Goal: Task Accomplishment & Management: Manage account settings

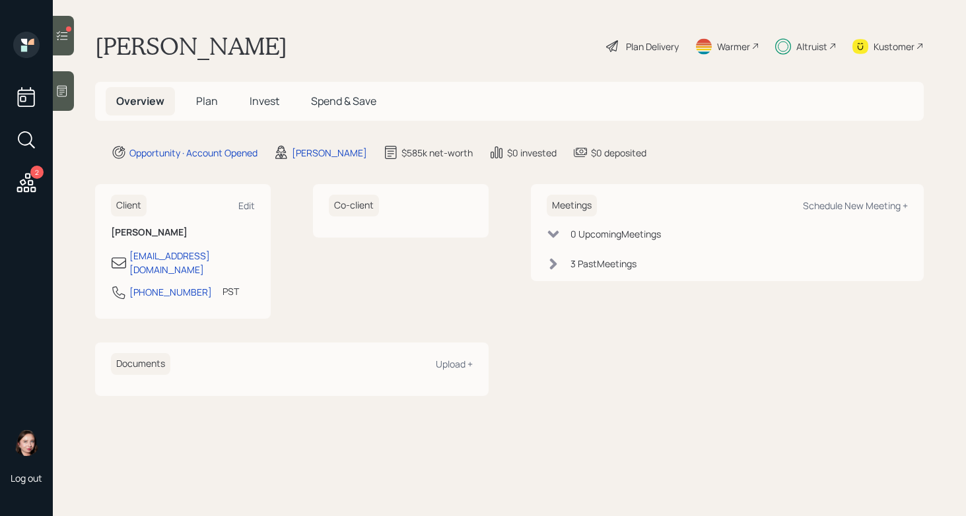
click at [814, 44] on div "Altruist" at bounding box center [811, 47] width 31 height 14
click at [210, 114] on h5 "Plan" at bounding box center [206, 101] width 43 height 28
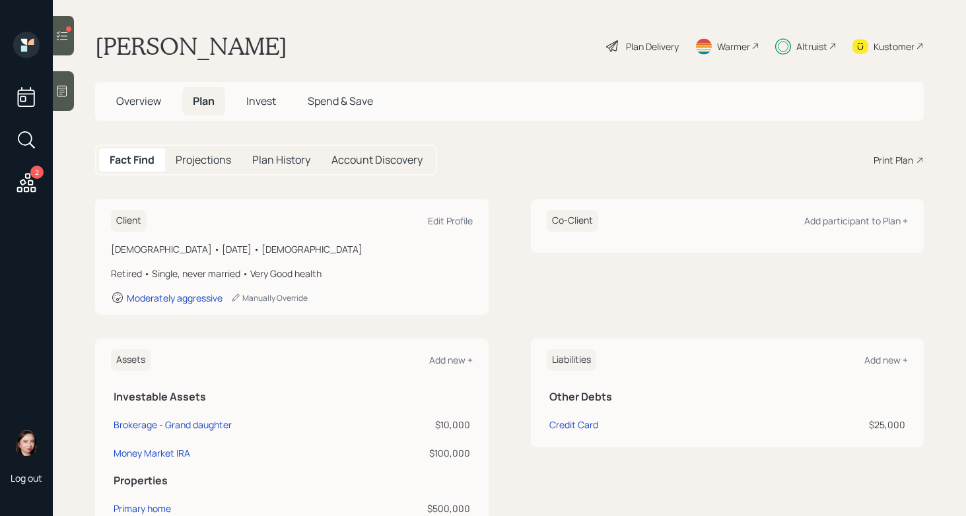
click at [630, 51] on div "Plan Delivery" at bounding box center [652, 47] width 53 height 14
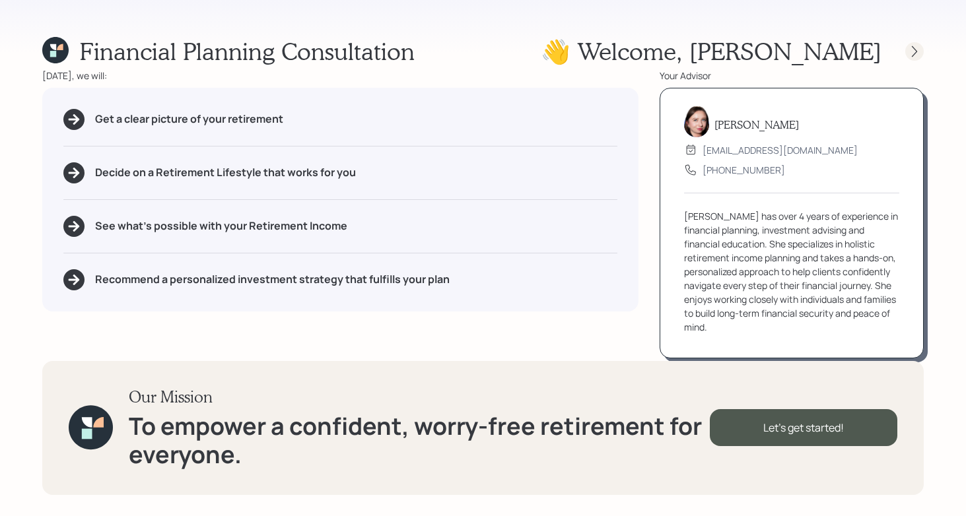
click at [910, 55] on icon at bounding box center [914, 51] width 13 height 13
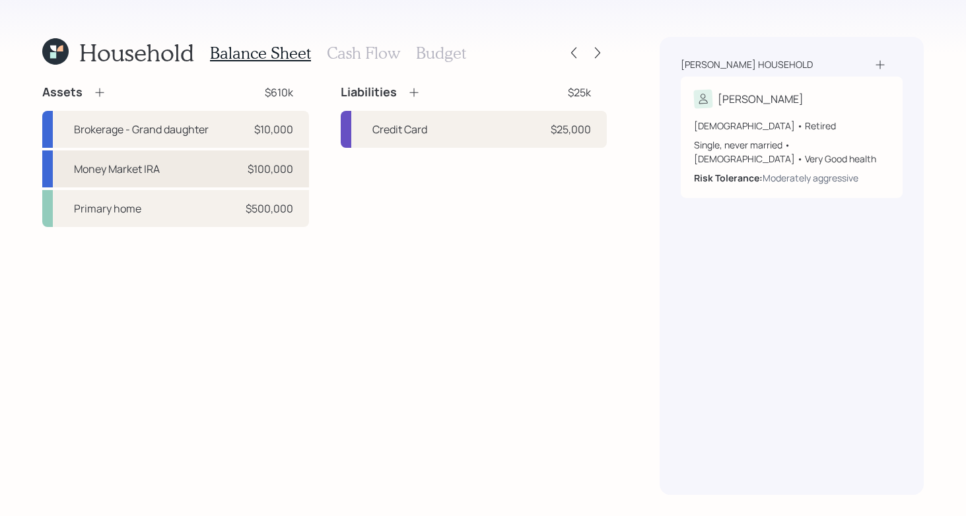
click at [215, 156] on div "Money Market IRA $100,000" at bounding box center [175, 168] width 267 height 37
select select "ira"
select select "conservative"
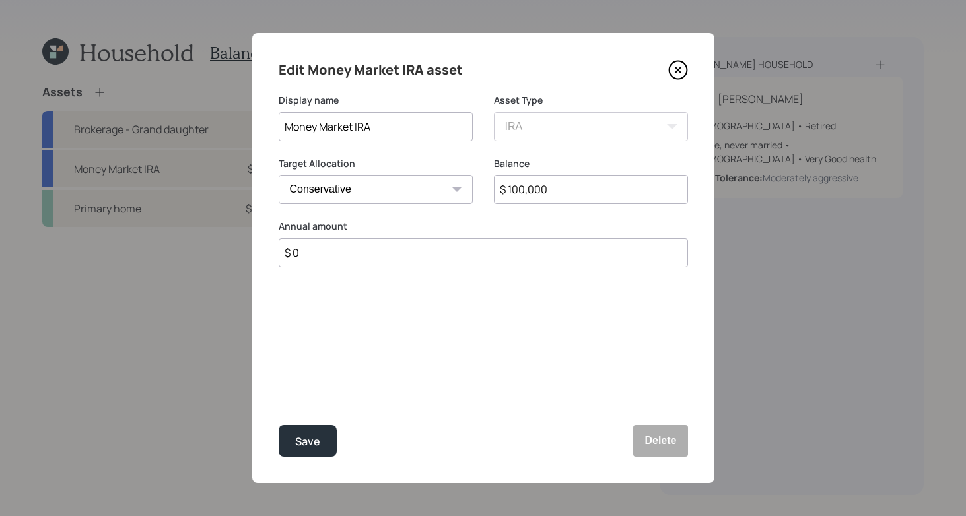
click at [523, 191] on input "$ 100,000" at bounding box center [591, 189] width 194 height 29
type input "$ 103,000"
click at [306, 434] on div "Save" at bounding box center [307, 442] width 25 height 18
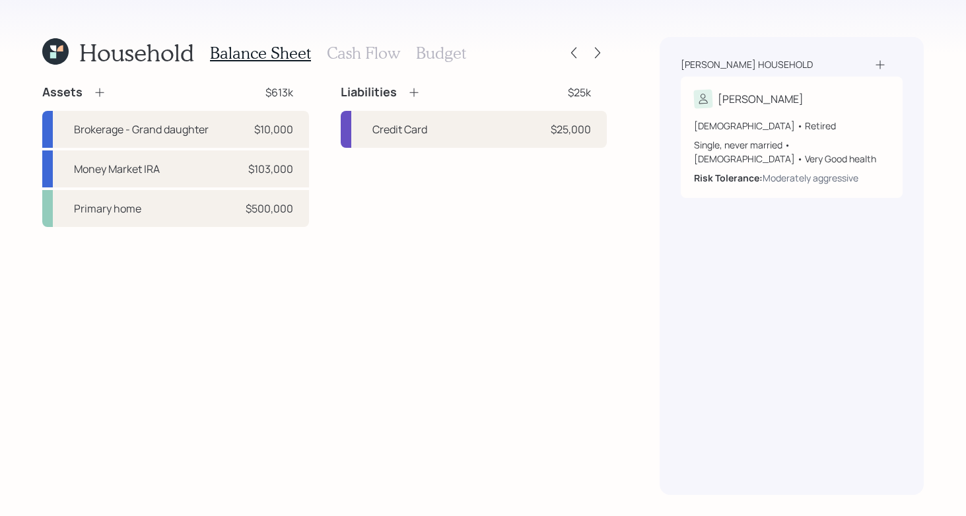
click at [346, 47] on h3 "Cash Flow" at bounding box center [363, 53] width 73 height 19
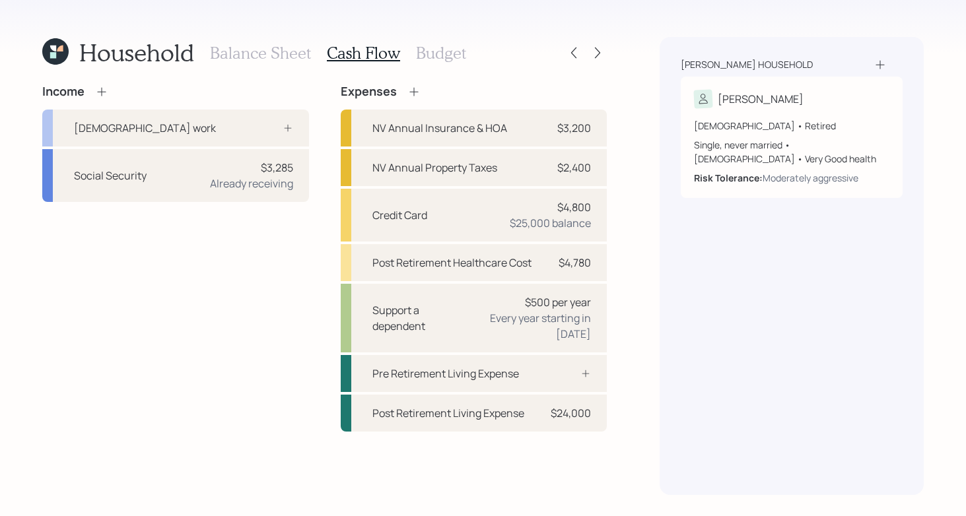
click at [447, 58] on h3 "Budget" at bounding box center [441, 53] width 50 height 19
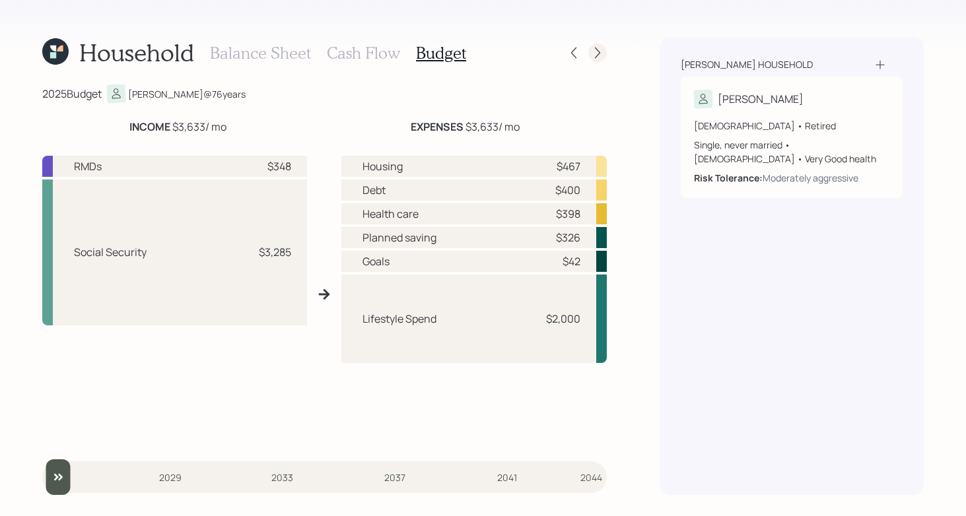
click at [595, 47] on icon at bounding box center [597, 52] width 13 height 13
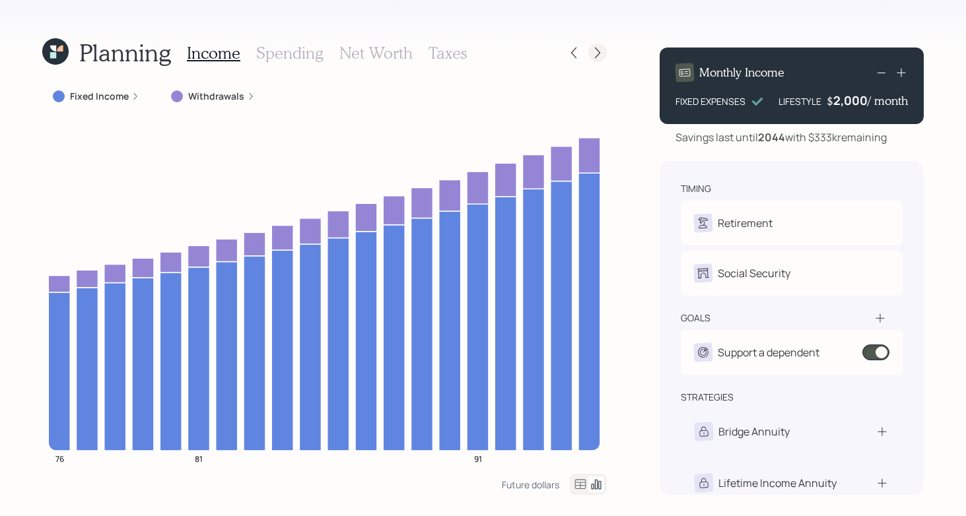
click at [599, 51] on icon at bounding box center [597, 52] width 13 height 13
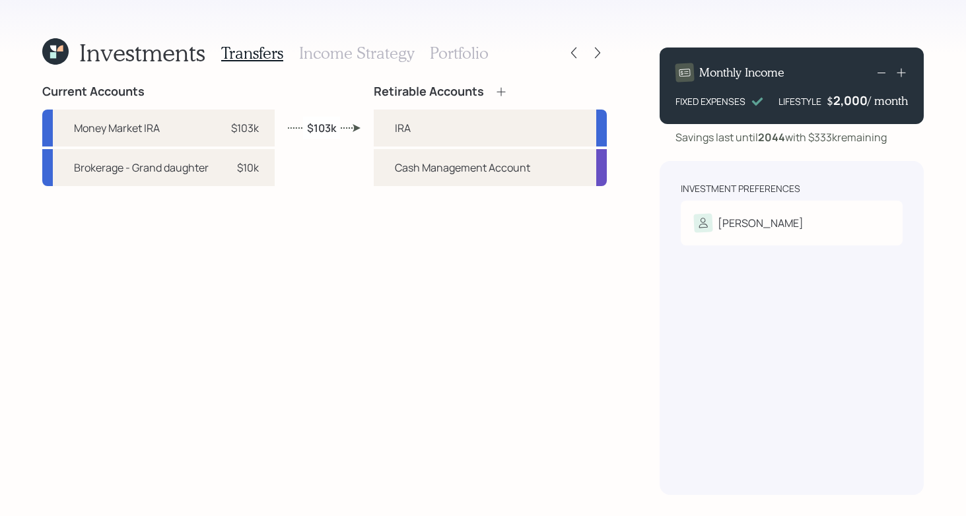
click at [599, 51] on icon at bounding box center [597, 52] width 13 height 13
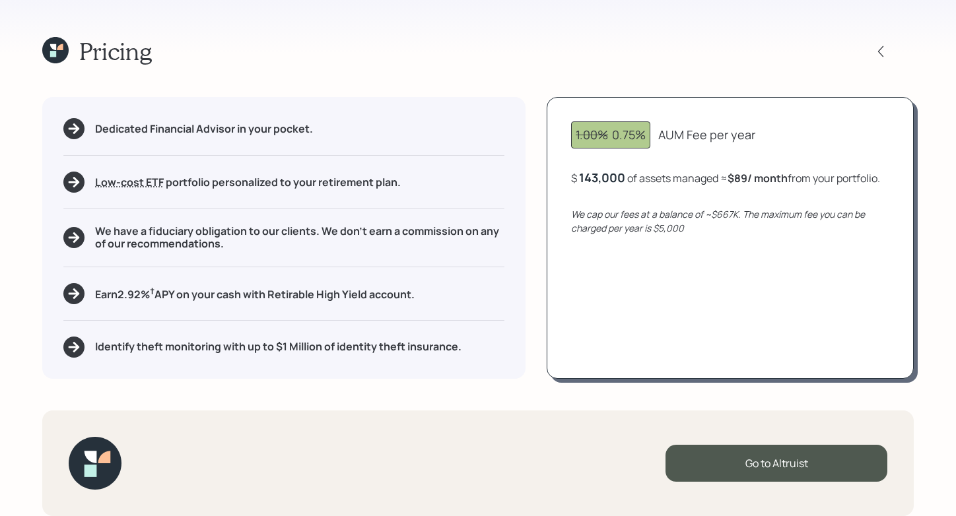
click at [593, 181] on div "143,000" at bounding box center [602, 178] width 46 height 16
click at [717, 15] on div "Pricing Dedicated Financial Advisor in your pocket. Low-cost ETF Retirable uses…" at bounding box center [478, 258] width 956 height 516
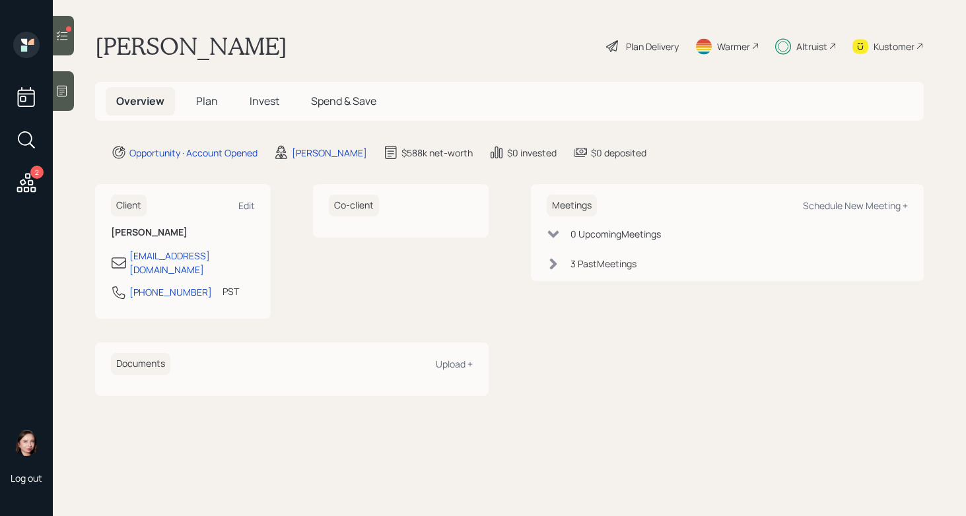
click at [792, 49] on div "Altruist" at bounding box center [805, 46] width 61 height 29
click at [213, 99] on span "Plan" at bounding box center [207, 101] width 22 height 15
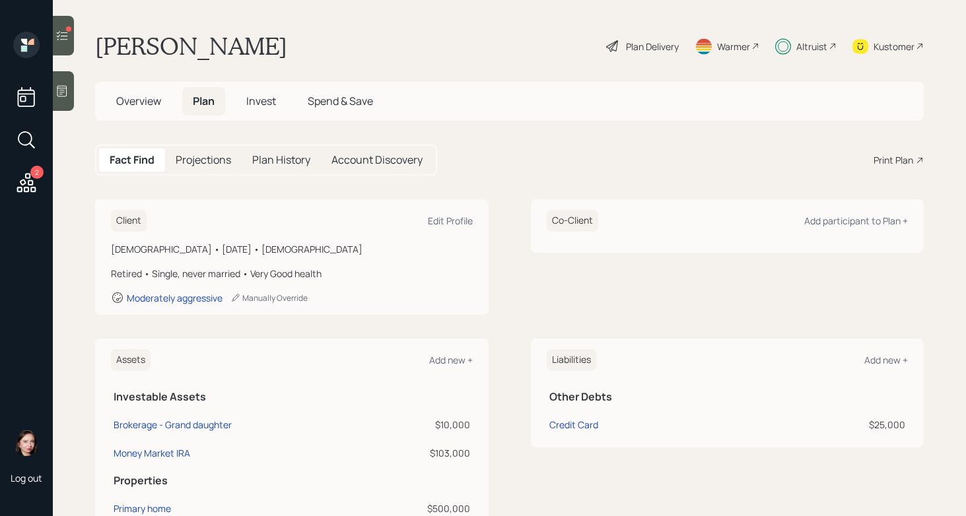
click at [267, 104] on span "Invest" at bounding box center [261, 101] width 30 height 15
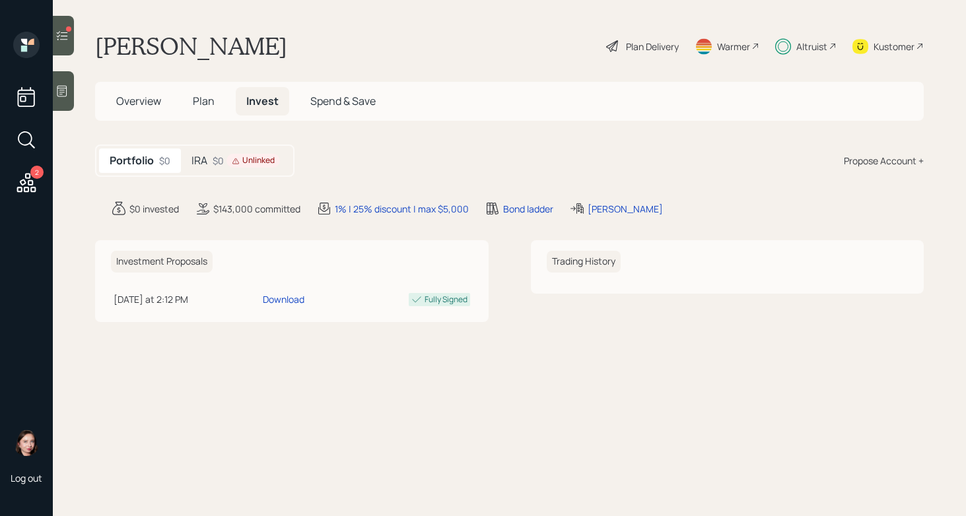
click at [282, 171] on div "IRA $0 Unlinked" at bounding box center [236, 161] width 110 height 24
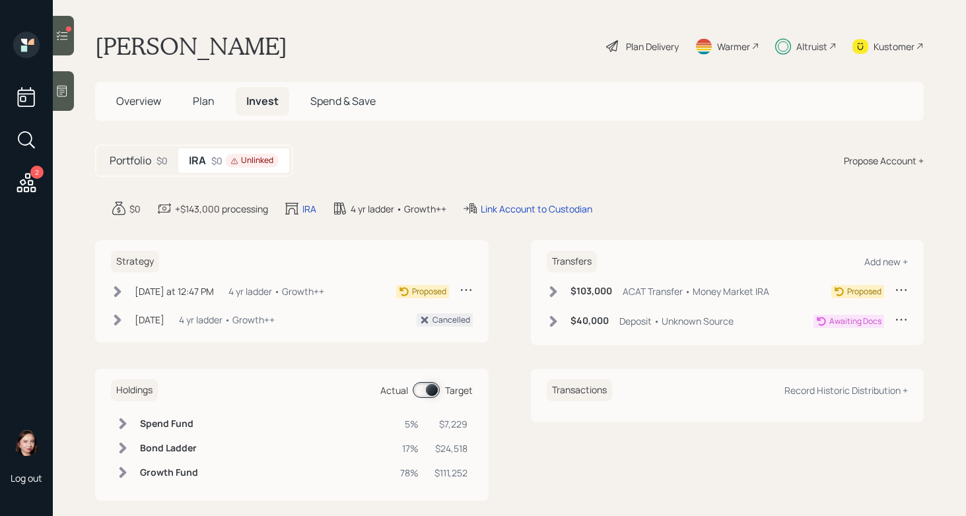
click at [555, 322] on div "$40,000 Deposit • Unknown Source" at bounding box center [639, 321] width 187 height 17
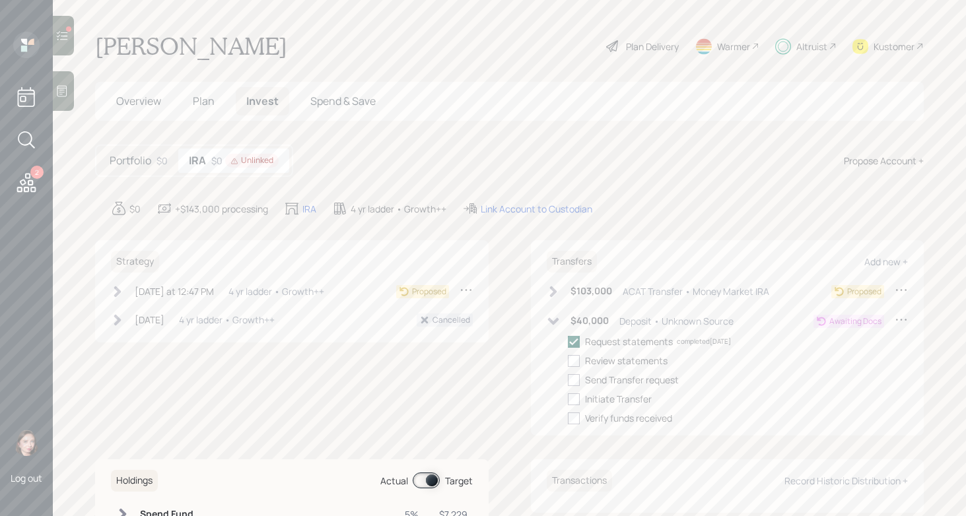
click at [568, 339] on icon at bounding box center [574, 342] width 12 height 12
click at [567, 341] on input "checkbox" at bounding box center [567, 341] width 1 height 1
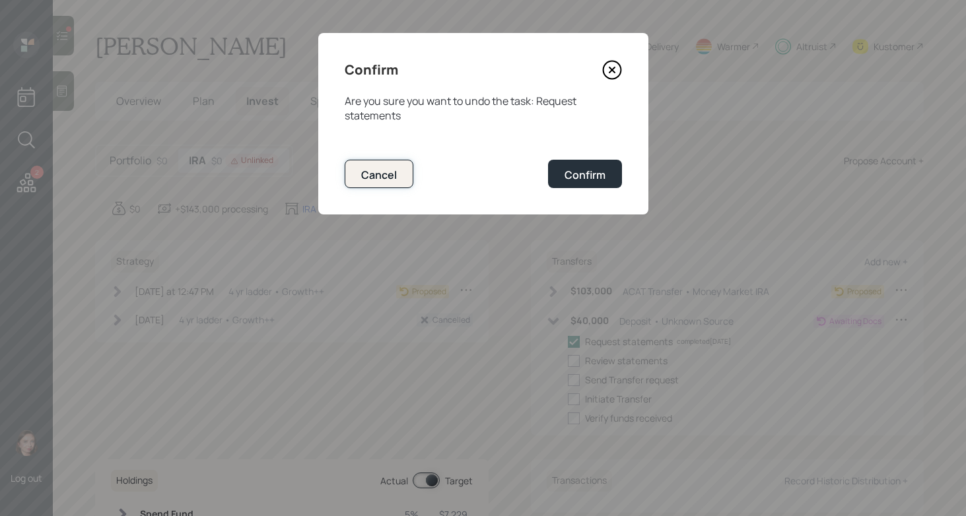
click at [381, 176] on div "Cancel" at bounding box center [379, 175] width 36 height 15
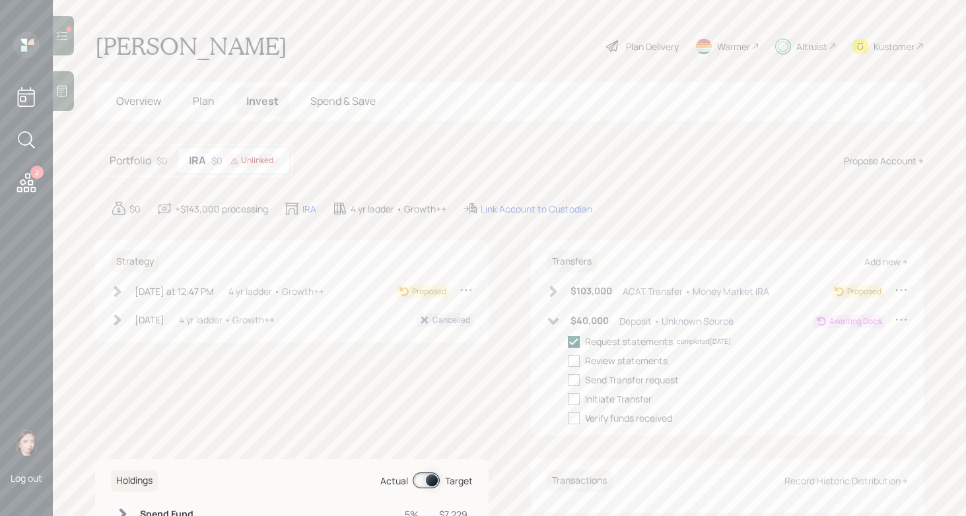
click at [572, 337] on icon at bounding box center [574, 342] width 12 height 12
click at [568, 341] on input "checkbox" at bounding box center [567, 341] width 1 height 1
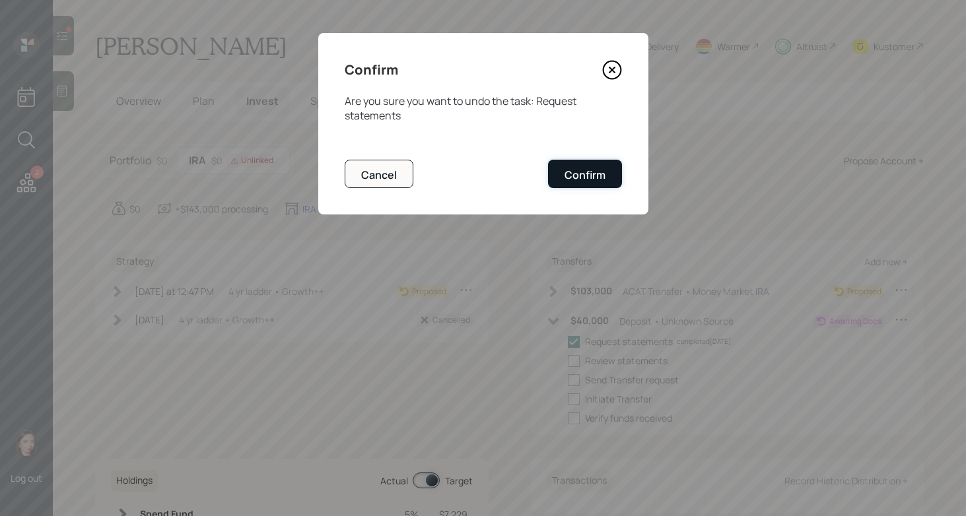
click at [593, 183] on button "Confirm" at bounding box center [585, 174] width 74 height 28
checkbox input "false"
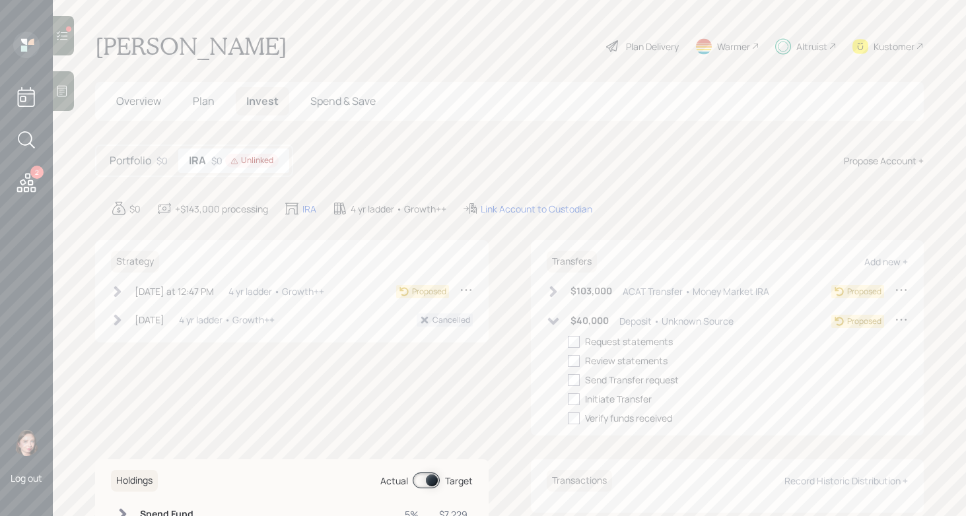
click at [557, 315] on div "$40,000 Deposit • Unknown Source" at bounding box center [639, 321] width 187 height 17
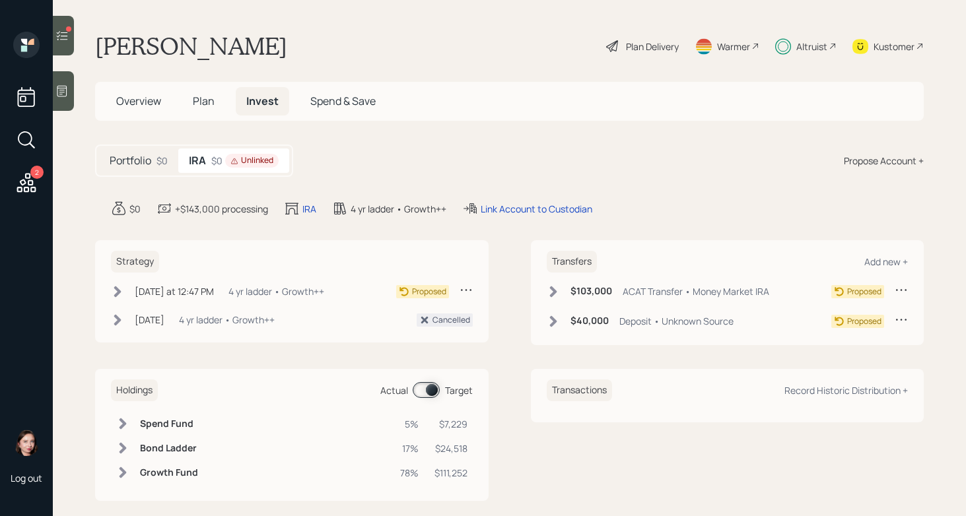
click at [547, 285] on icon at bounding box center [552, 291] width 13 height 13
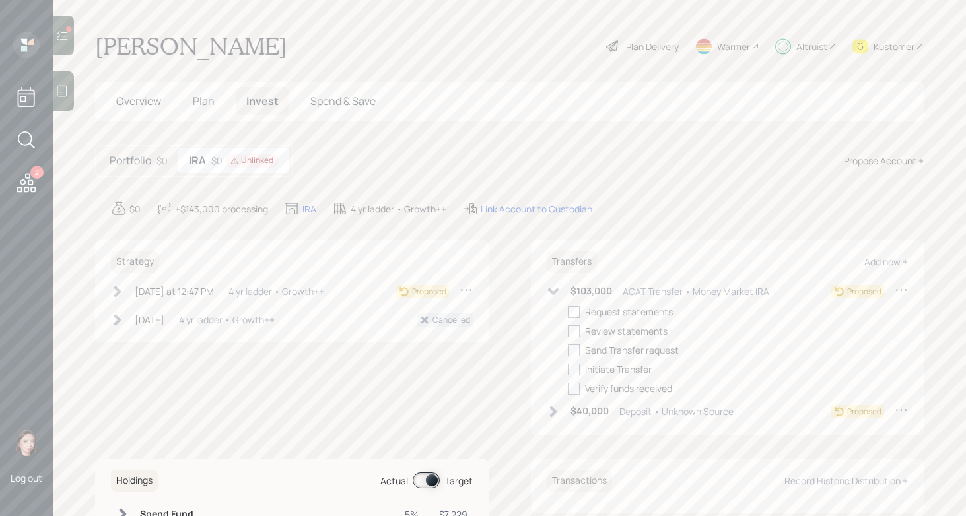
click at [547, 285] on icon at bounding box center [552, 291] width 13 height 13
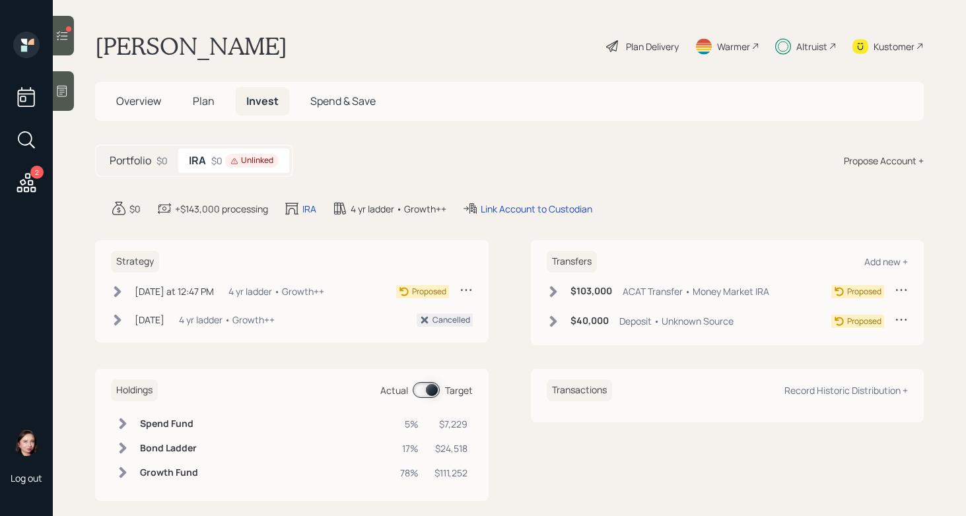
click at [894, 317] on icon at bounding box center [900, 319] width 13 height 13
click at [812, 359] on div "Cancel Transfer" at bounding box center [859, 357] width 95 height 13
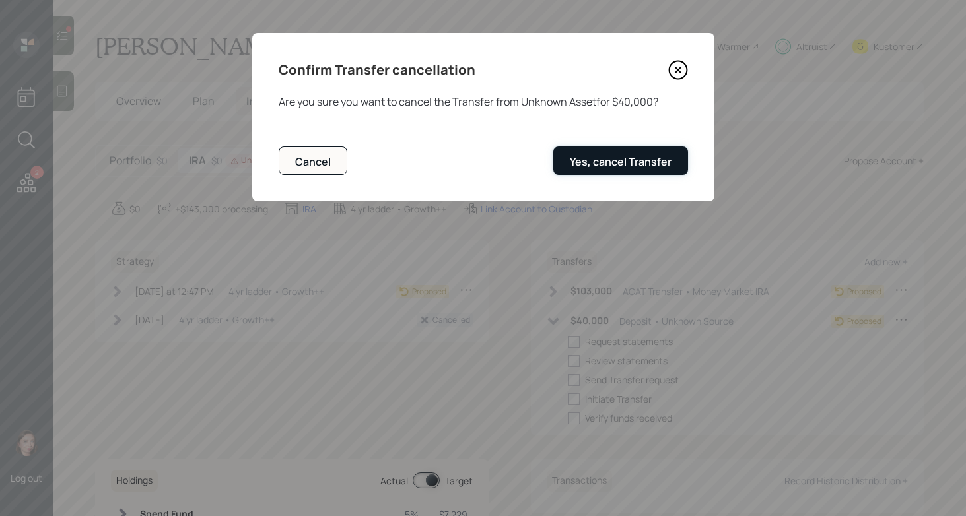
click at [626, 166] on div "Yes, cancel Transfer" at bounding box center [621, 161] width 102 height 15
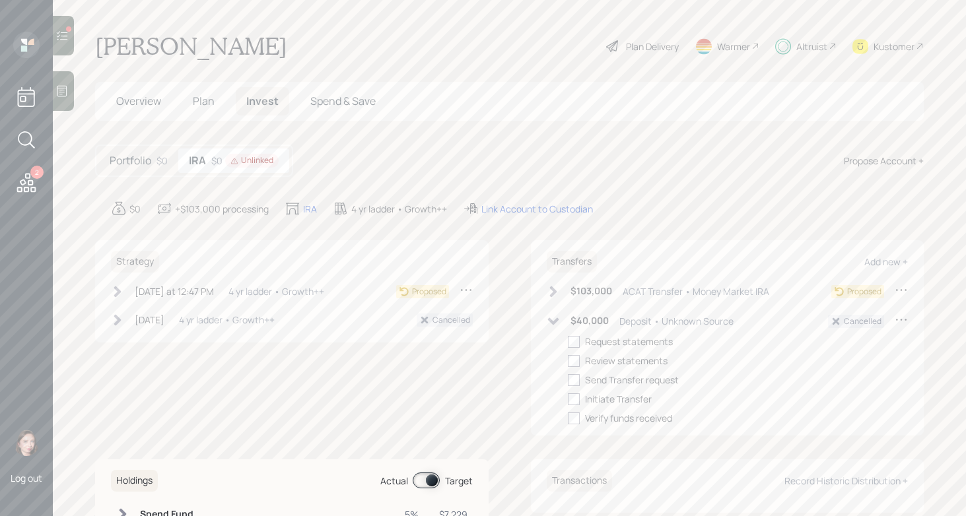
click at [555, 324] on div "$40,000 Deposit • Unknown Source" at bounding box center [639, 321] width 187 height 17
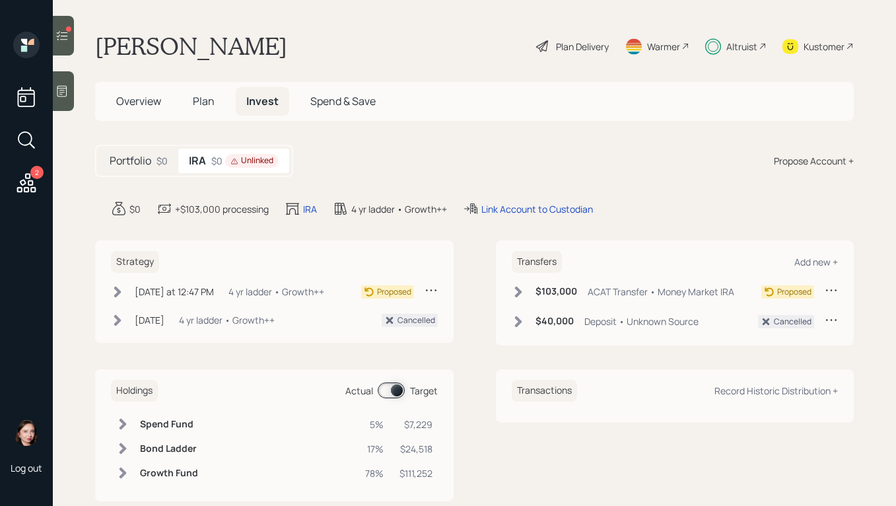
click at [147, 161] on h5 "Portfolio" at bounding box center [131, 160] width 42 height 13
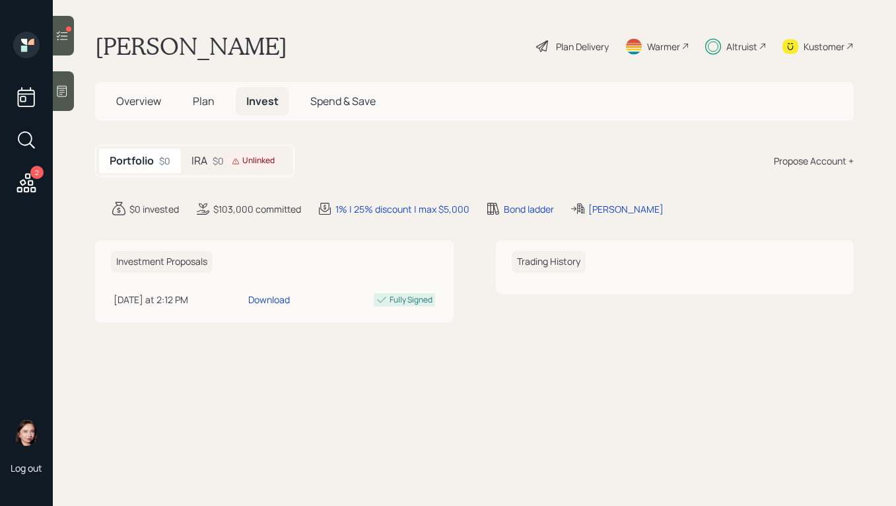
click at [255, 164] on div "Unlinked" at bounding box center [253, 160] width 43 height 11
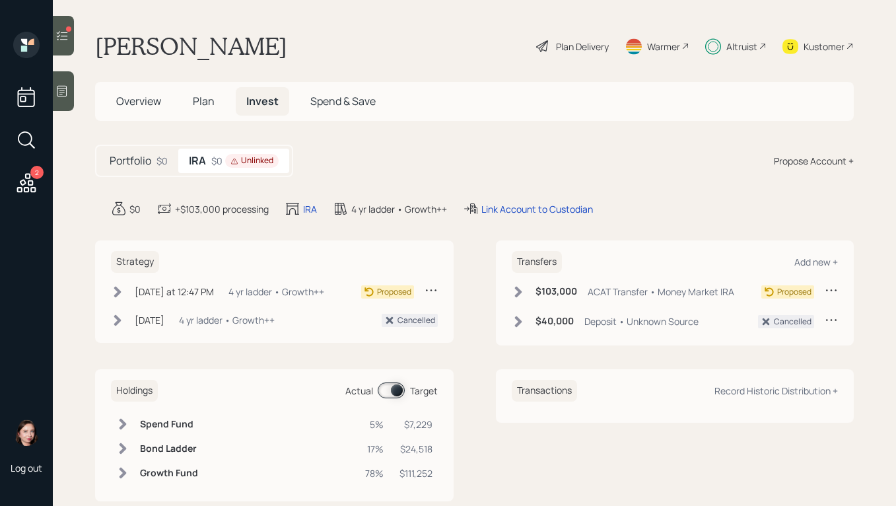
click at [572, 48] on div "Plan Delivery" at bounding box center [582, 47] width 53 height 14
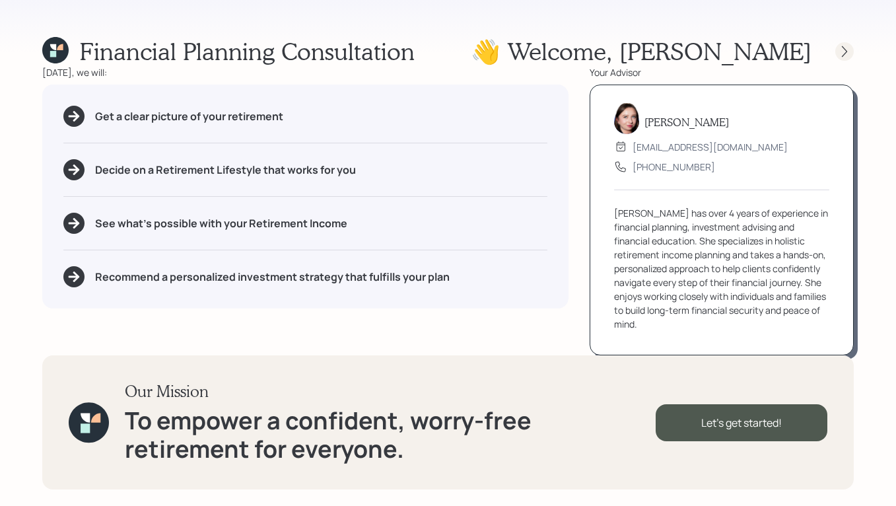
click at [838, 54] on icon at bounding box center [844, 51] width 13 height 13
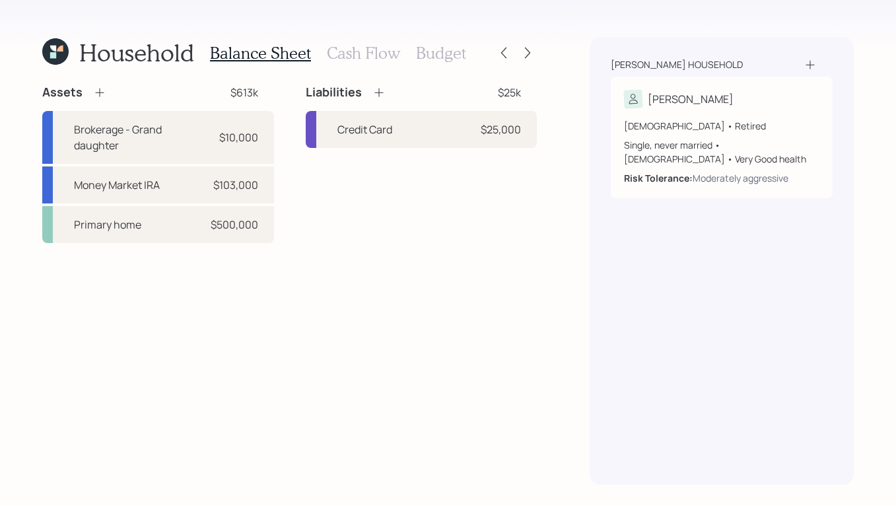
click at [336, 54] on h3 "Cash Flow" at bounding box center [363, 53] width 73 height 19
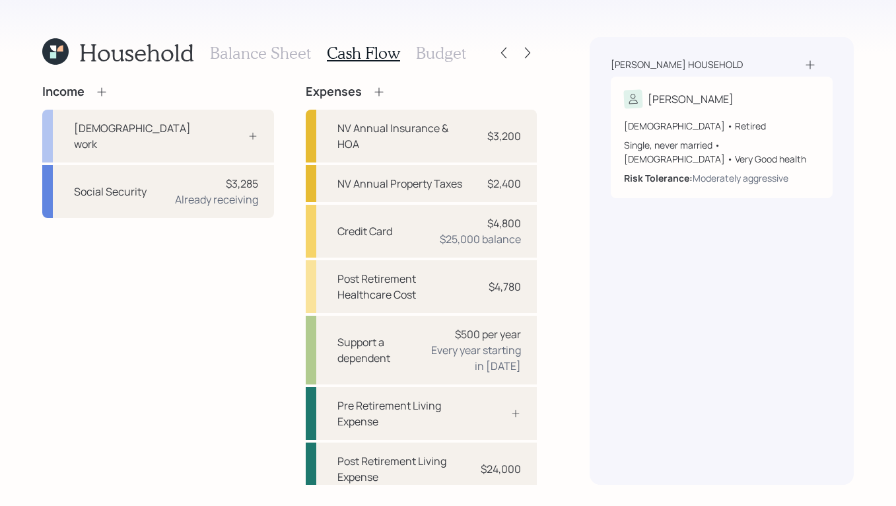
click at [446, 55] on h3 "Budget" at bounding box center [441, 53] width 50 height 19
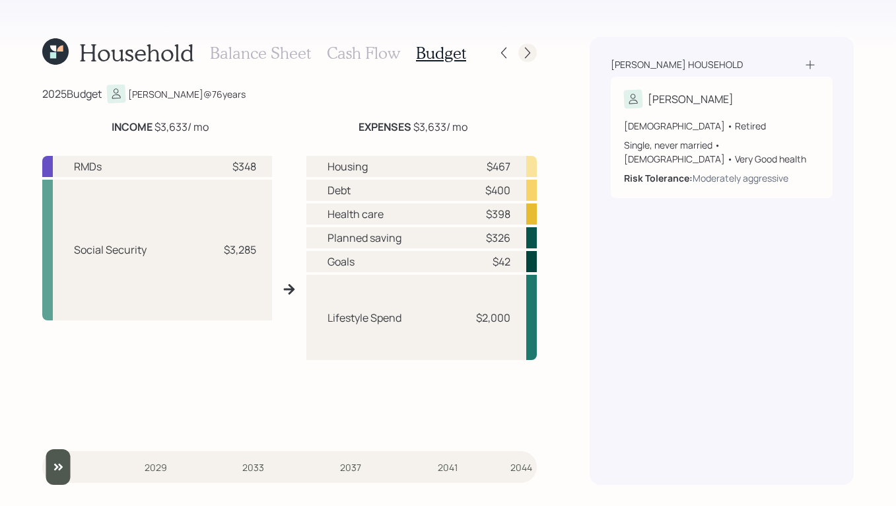
click at [535, 52] on div at bounding box center [527, 53] width 18 height 18
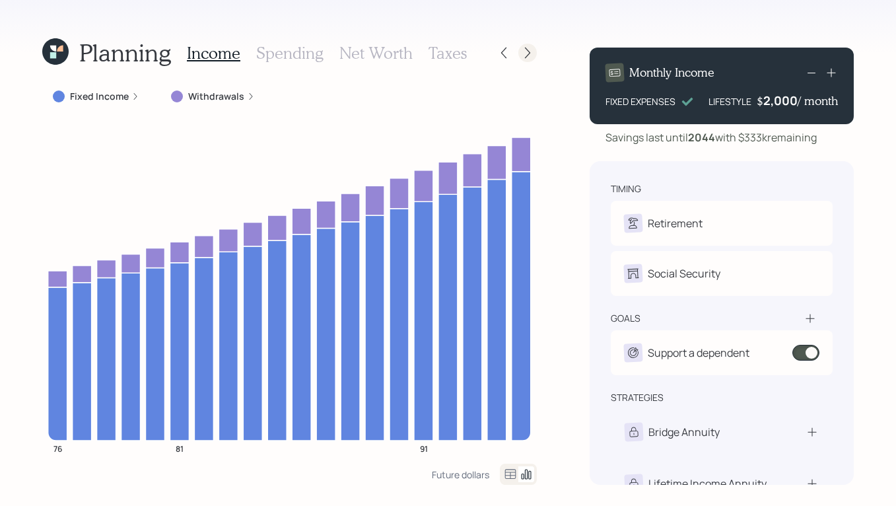
click at [535, 52] on div at bounding box center [527, 53] width 18 height 18
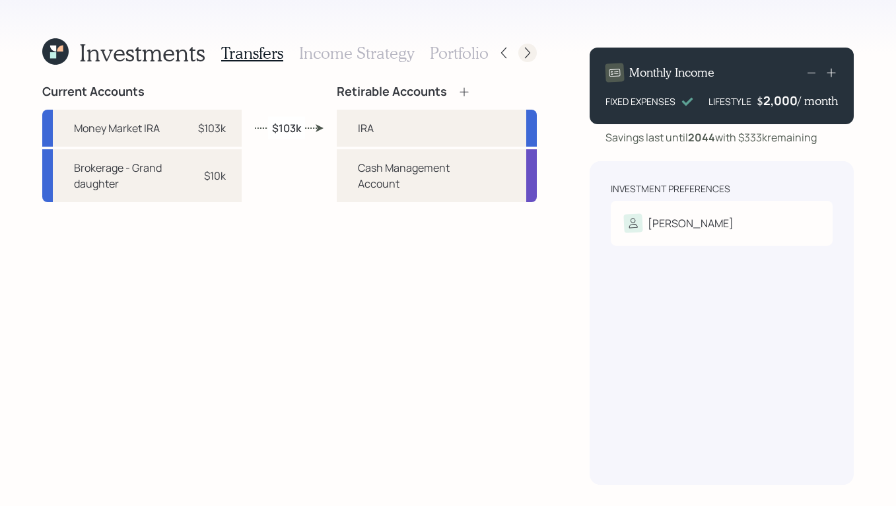
click at [518, 52] on div at bounding box center [527, 53] width 18 height 18
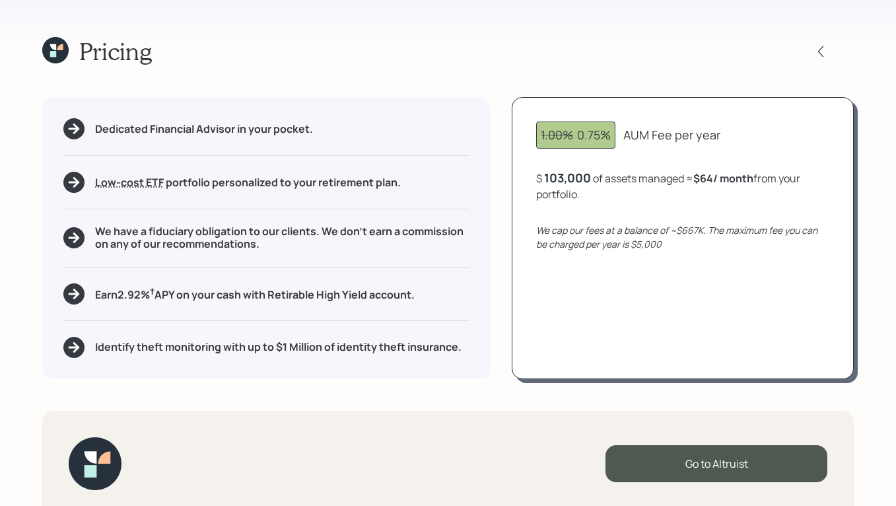
click at [47, 54] on icon at bounding box center [55, 50] width 26 height 26
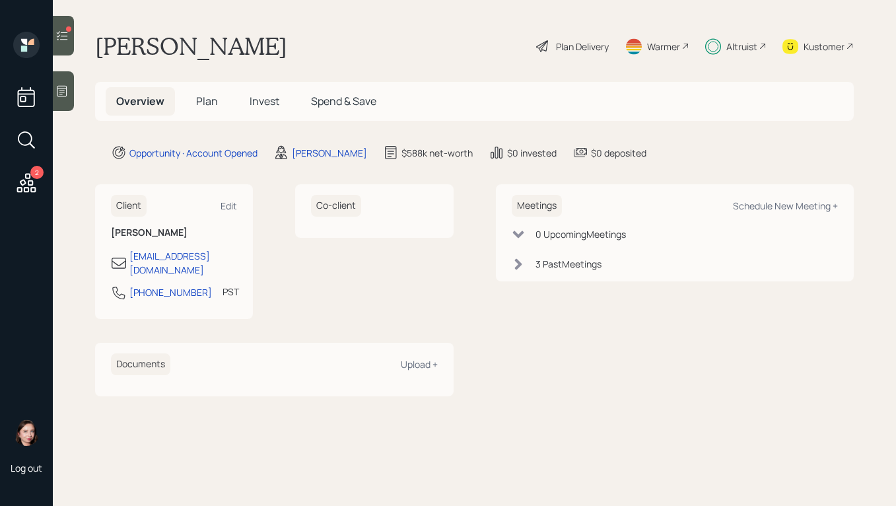
click at [193, 98] on h5 "Plan" at bounding box center [206, 101] width 43 height 28
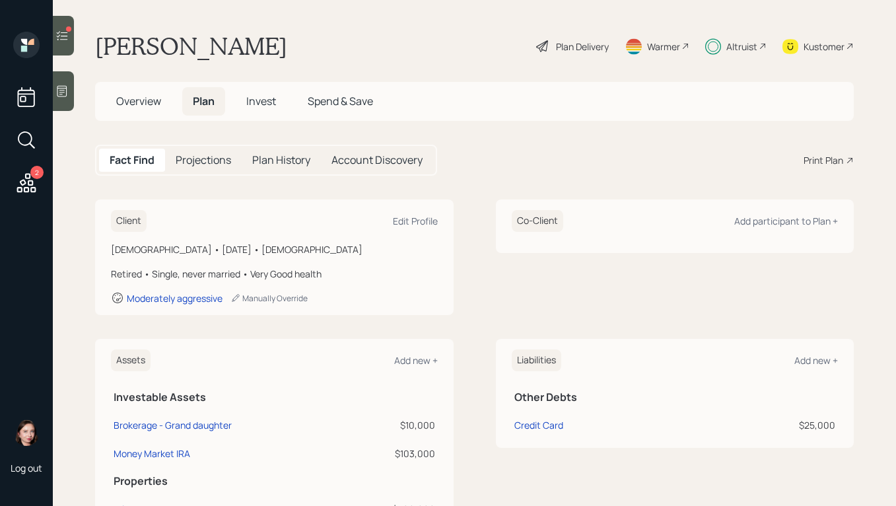
click at [265, 117] on div "Overview Plan Invest Spend & Save" at bounding box center [474, 101] width 758 height 39
click at [261, 97] on span "Invest" at bounding box center [261, 101] width 30 height 15
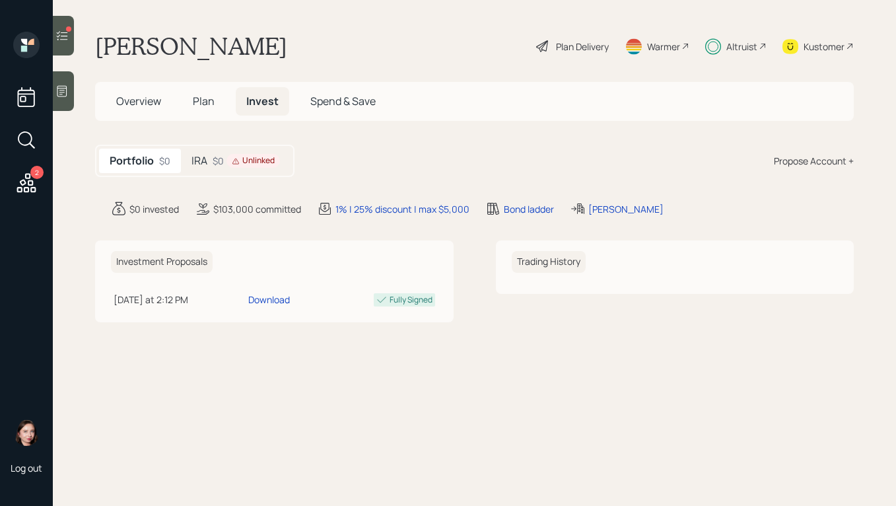
click at [383, 380] on main "Willie Shields Plan Delivery Warmer Altruist Kustomer Overview Plan Invest Spen…" at bounding box center [474, 253] width 843 height 506
